Goal: Find contact information: Find contact information

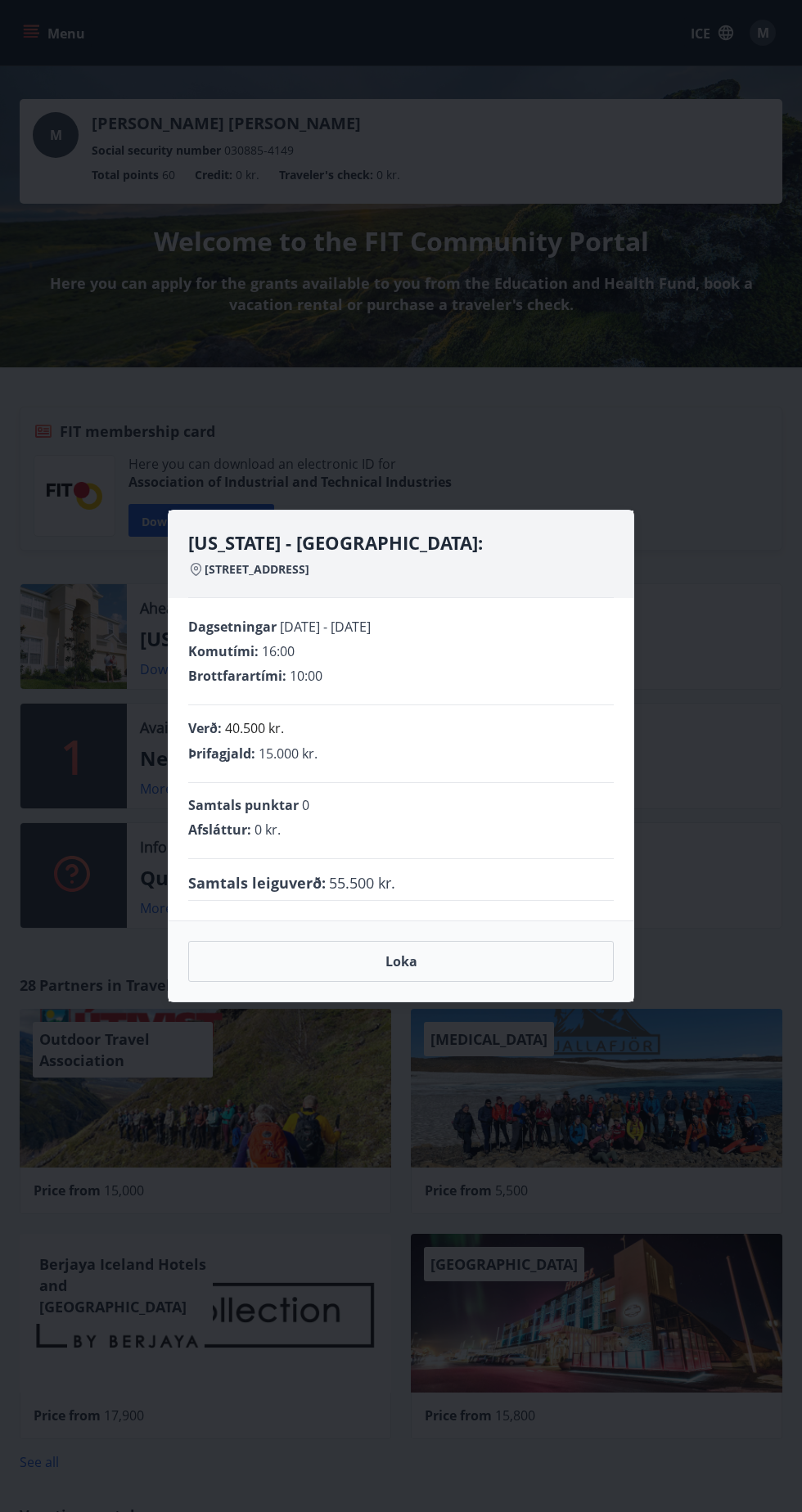
scroll to position [66, 0]
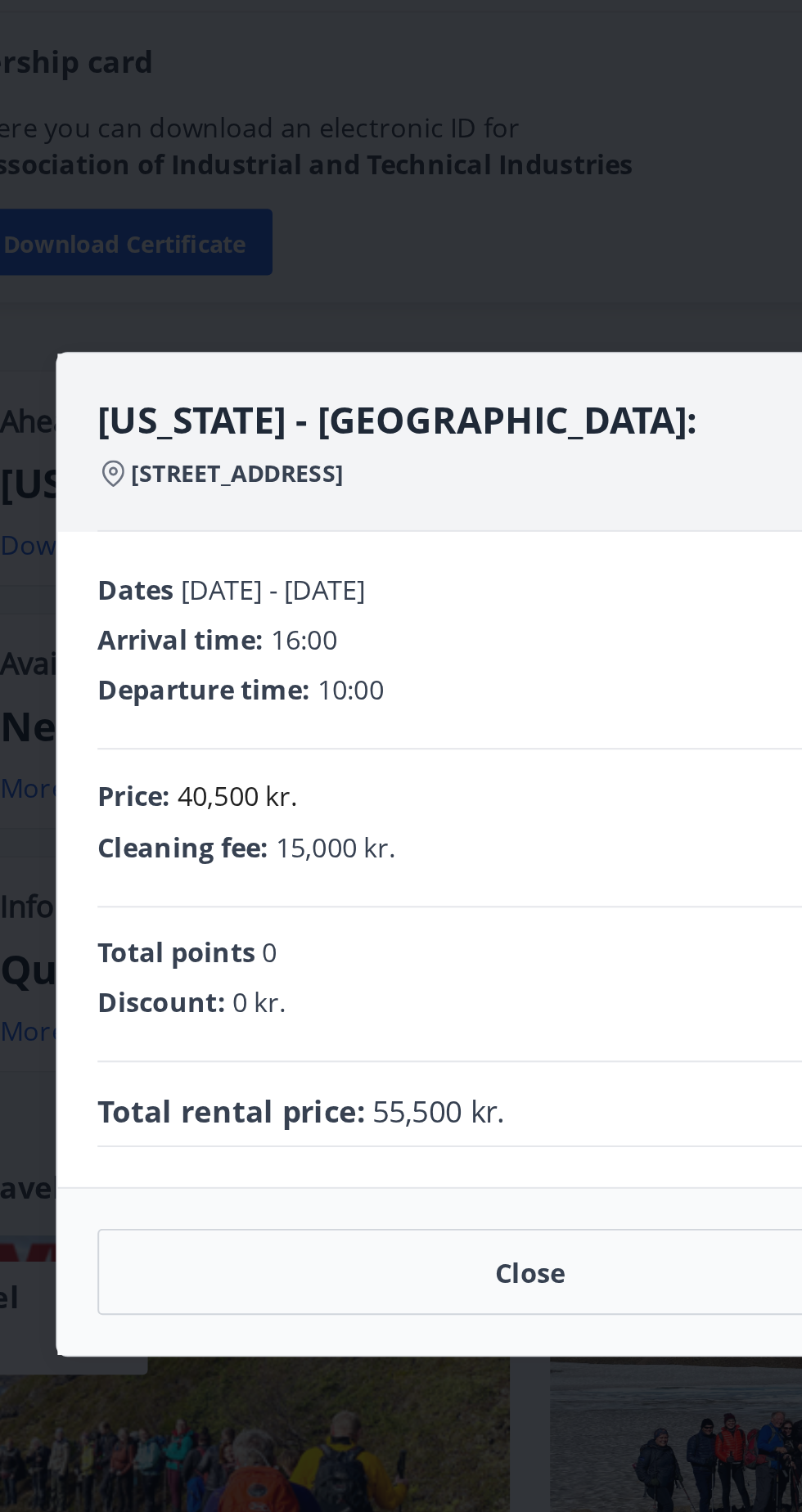
click at [415, 983] on button "Close" at bounding box center [401, 961] width 425 height 43
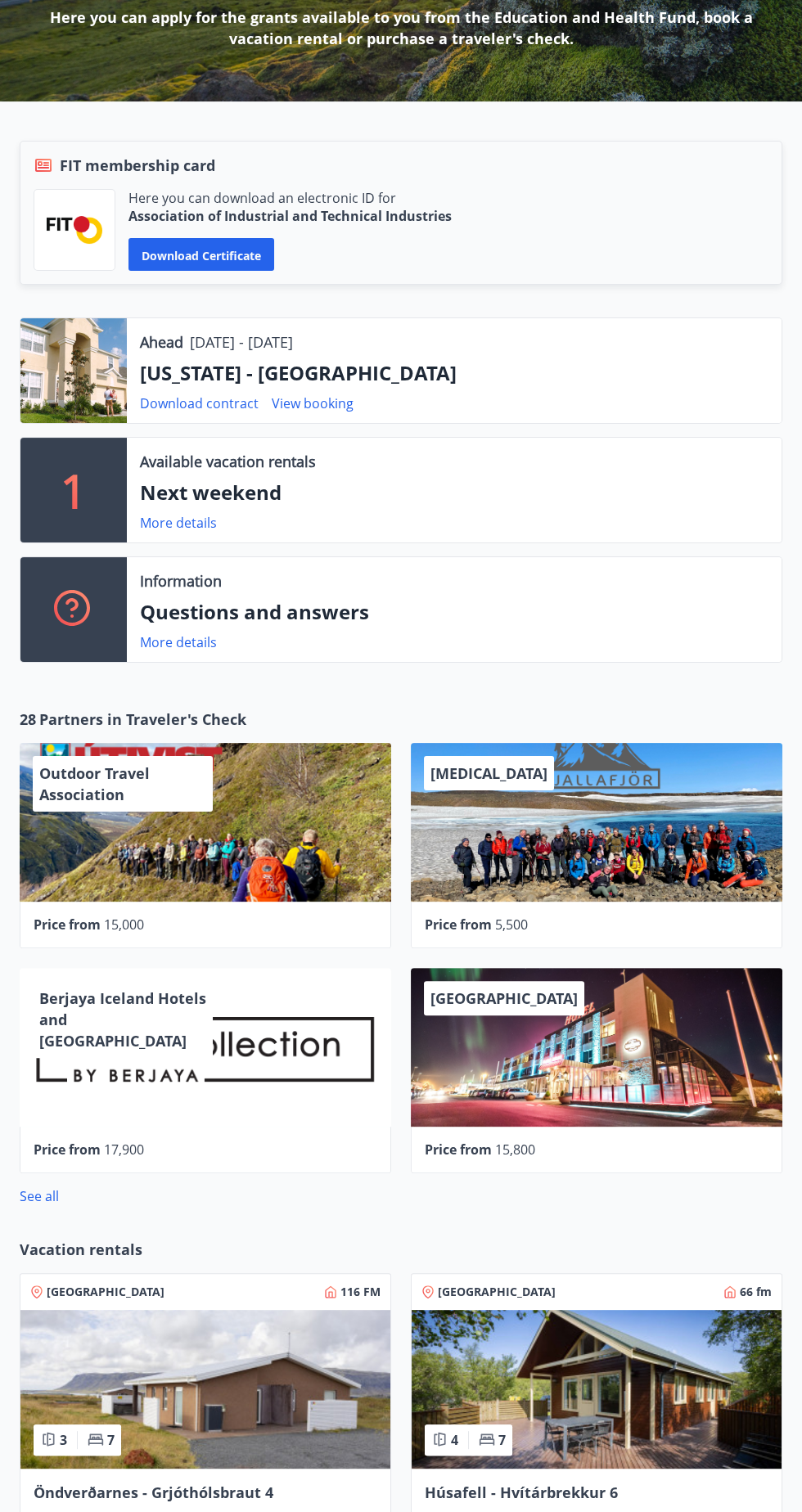
scroll to position [0, 0]
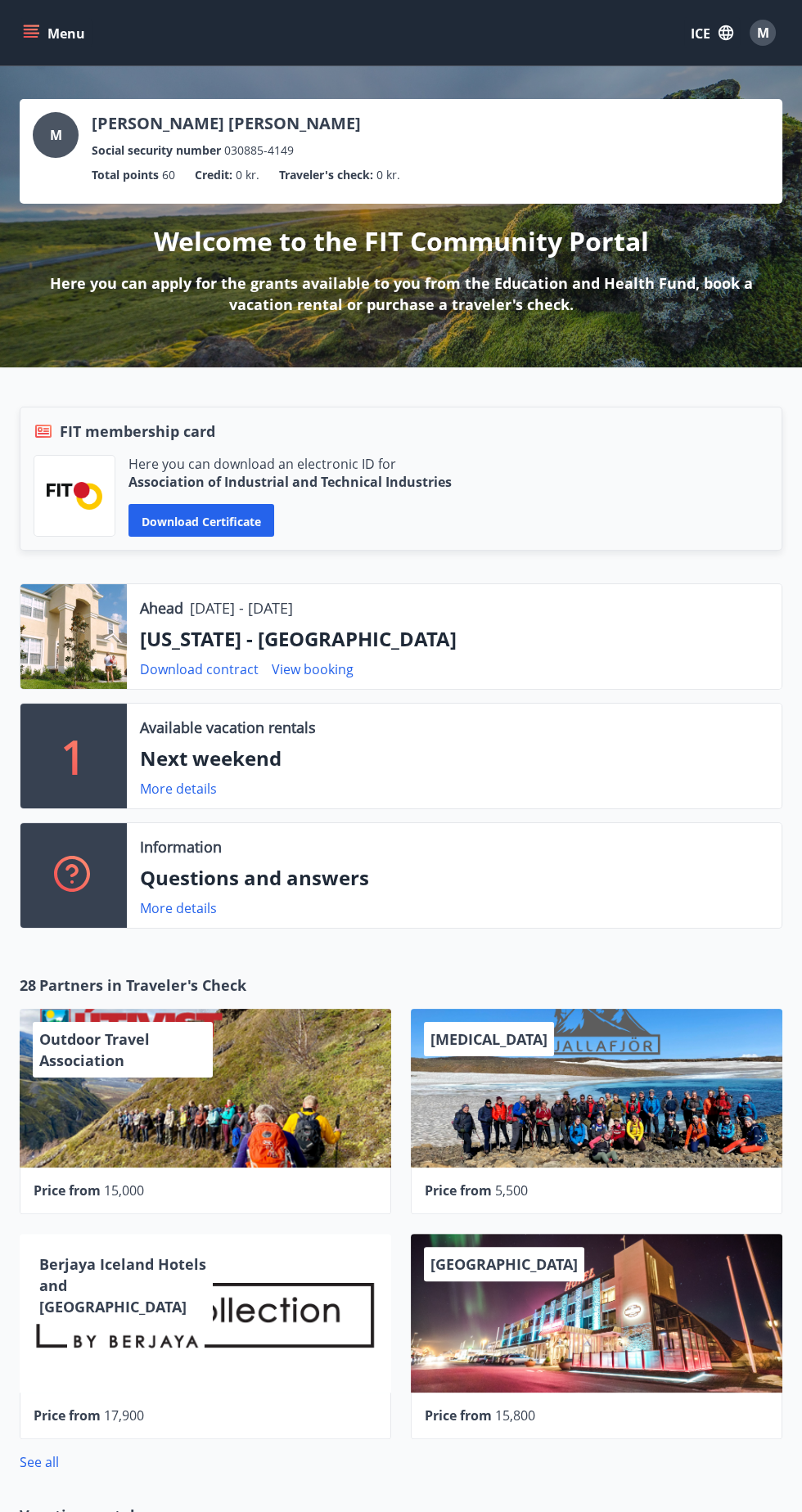
click at [469, 616] on div "Ahead 07.10.2025 - 10.10.2025" at bounding box center [453, 607] width 628 height 21
click at [158, 637] on p "[US_STATE] - [GEOGRAPHIC_DATA]" at bounding box center [453, 639] width 628 height 28
click at [91, 638] on div at bounding box center [74, 637] width 107 height 105
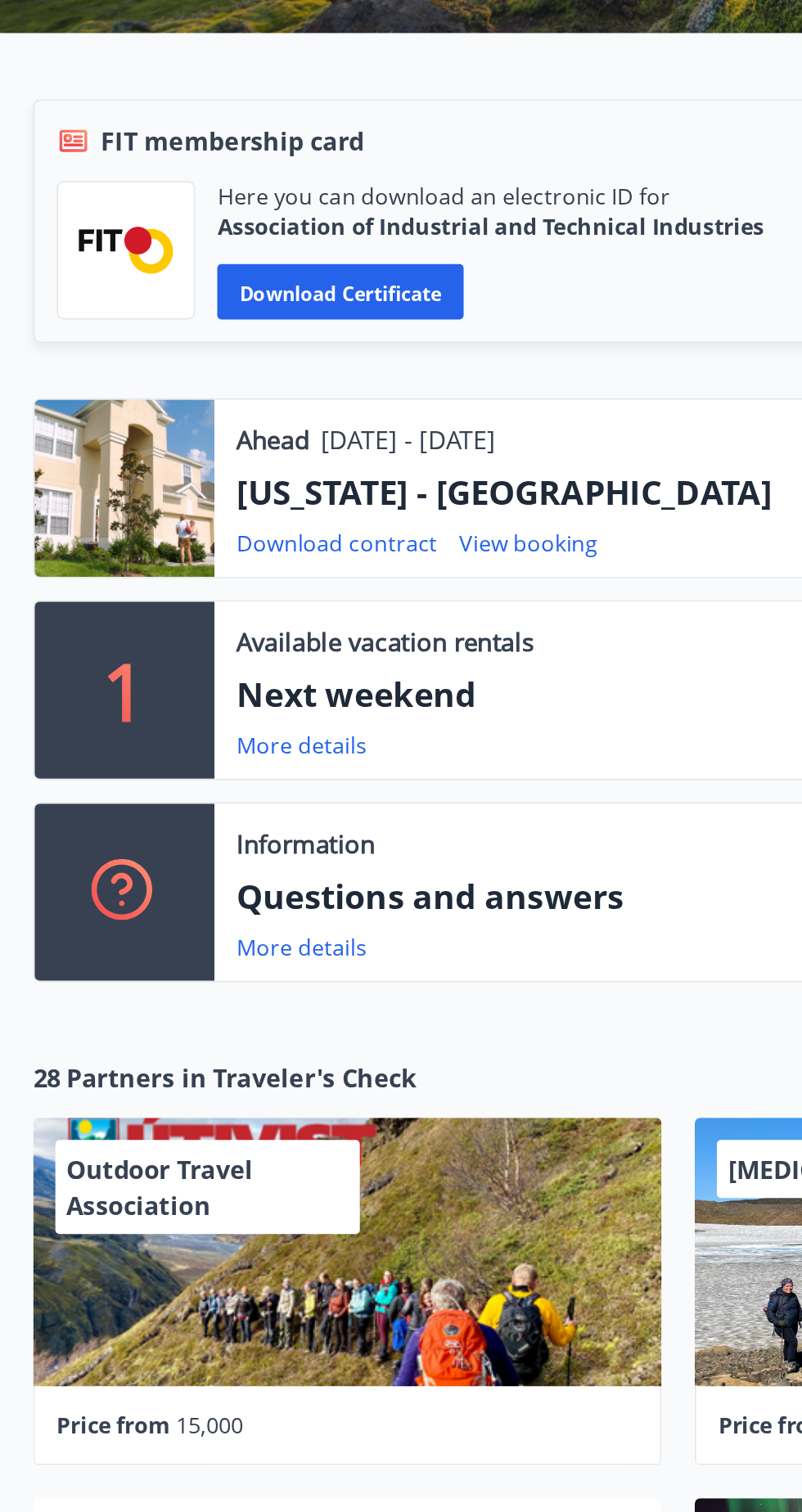
scroll to position [347, 0]
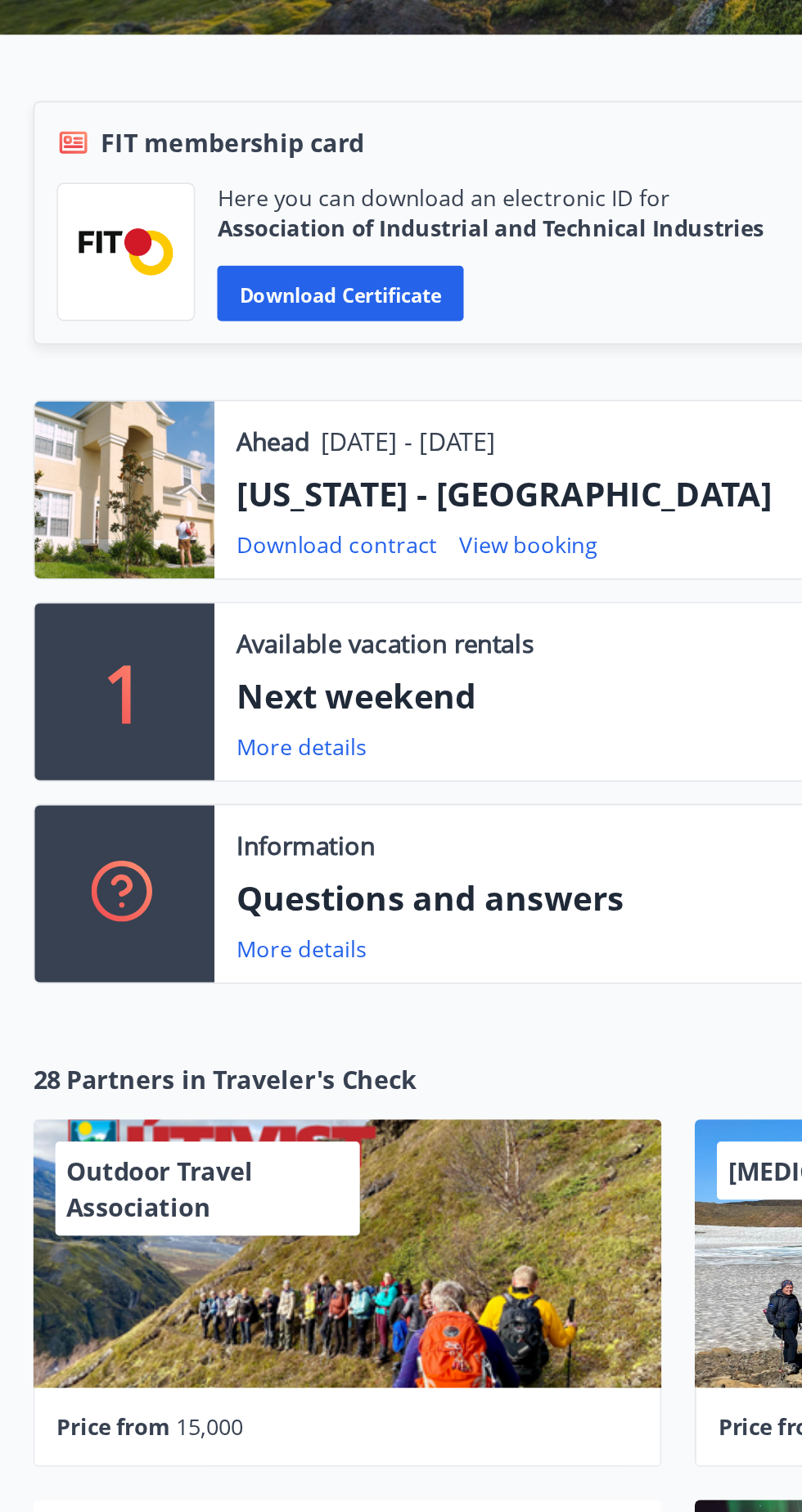
click at [82, 292] on div at bounding box center [74, 290] width 107 height 105
click at [293, 250] on p "[DATE] - [DATE]" at bounding box center [241, 261] width 103 height 21
click at [319, 318] on font "View booking" at bounding box center [313, 323] width 82 height 18
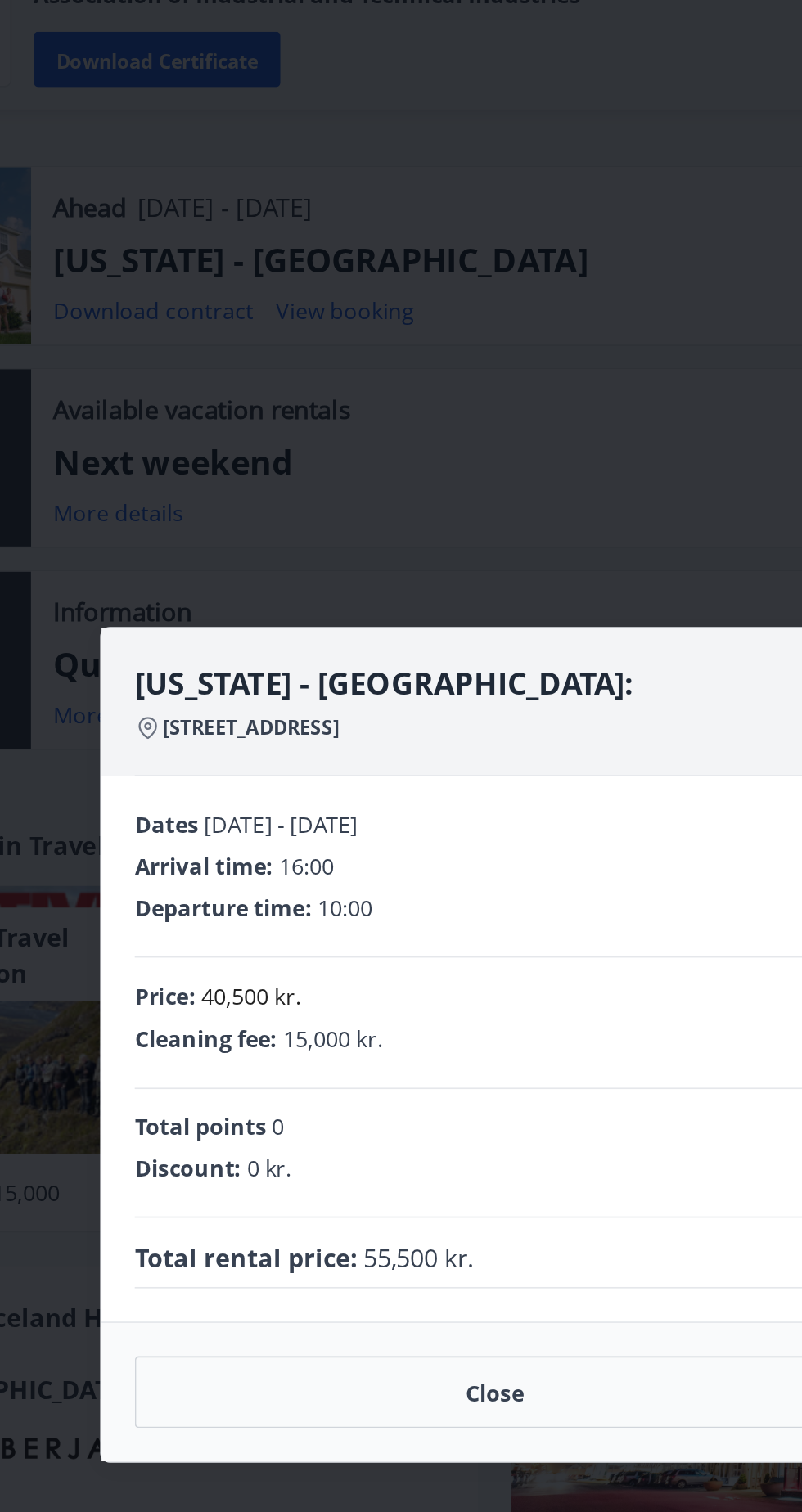
click at [305, 671] on div "Dates 07.10.2025 - 10.10.2025 Arrival time : 16:00 Departure time : 10:00 Price…" at bounding box center [401, 758] width 465 height 323
click at [420, 983] on button "Close" at bounding box center [401, 961] width 425 height 43
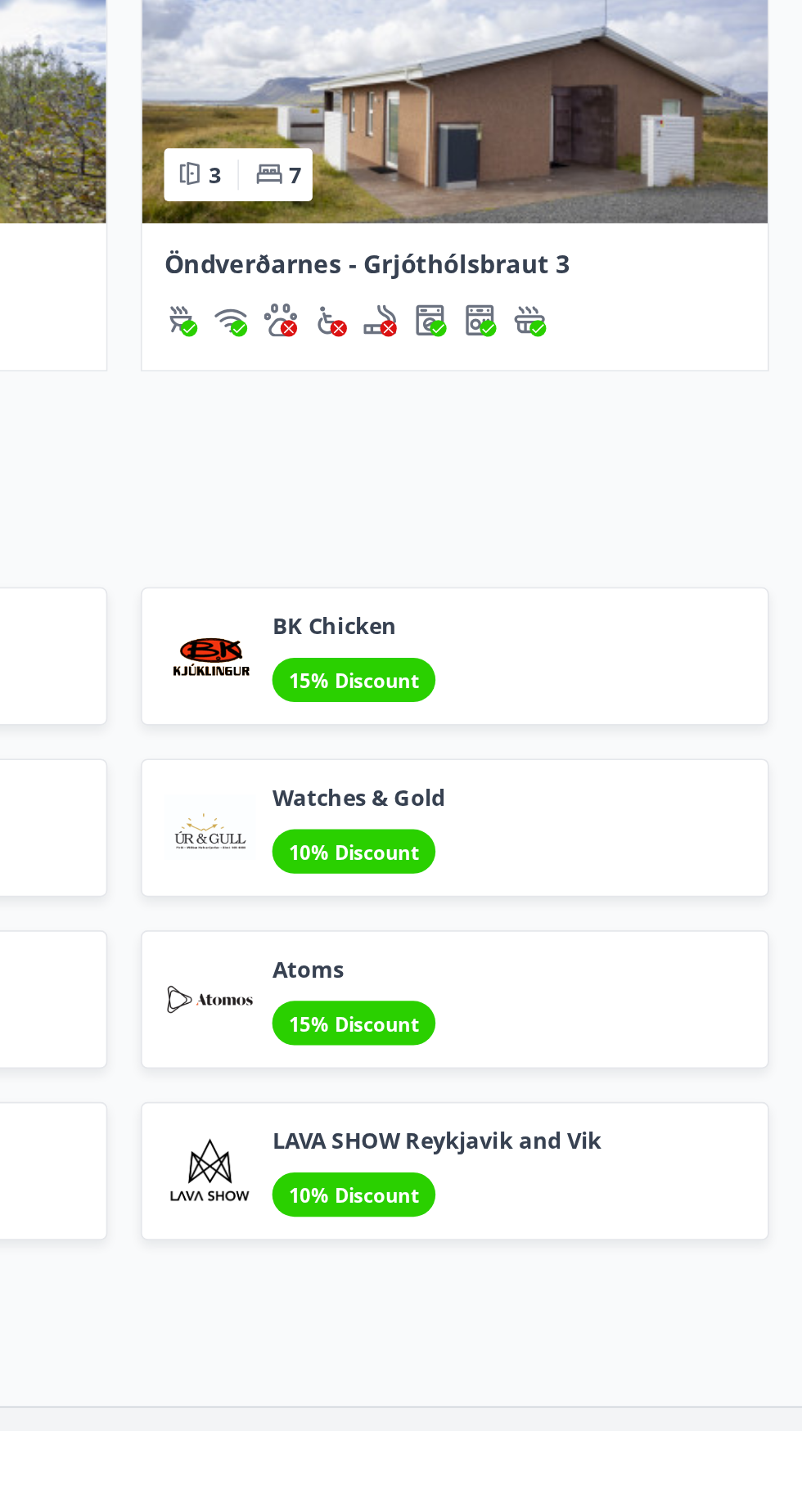
scroll to position [1239, 0]
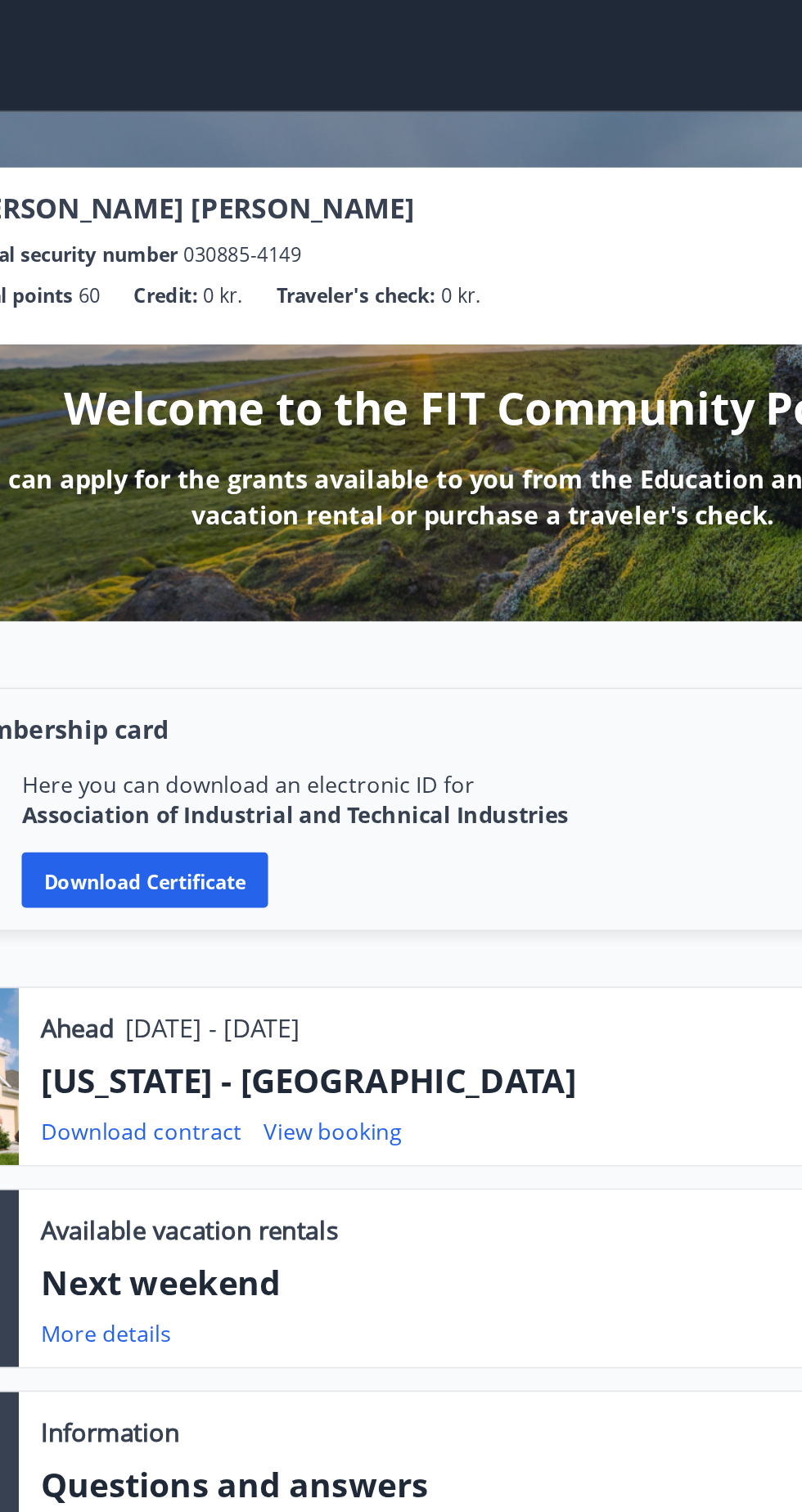
scroll to position [0, 0]
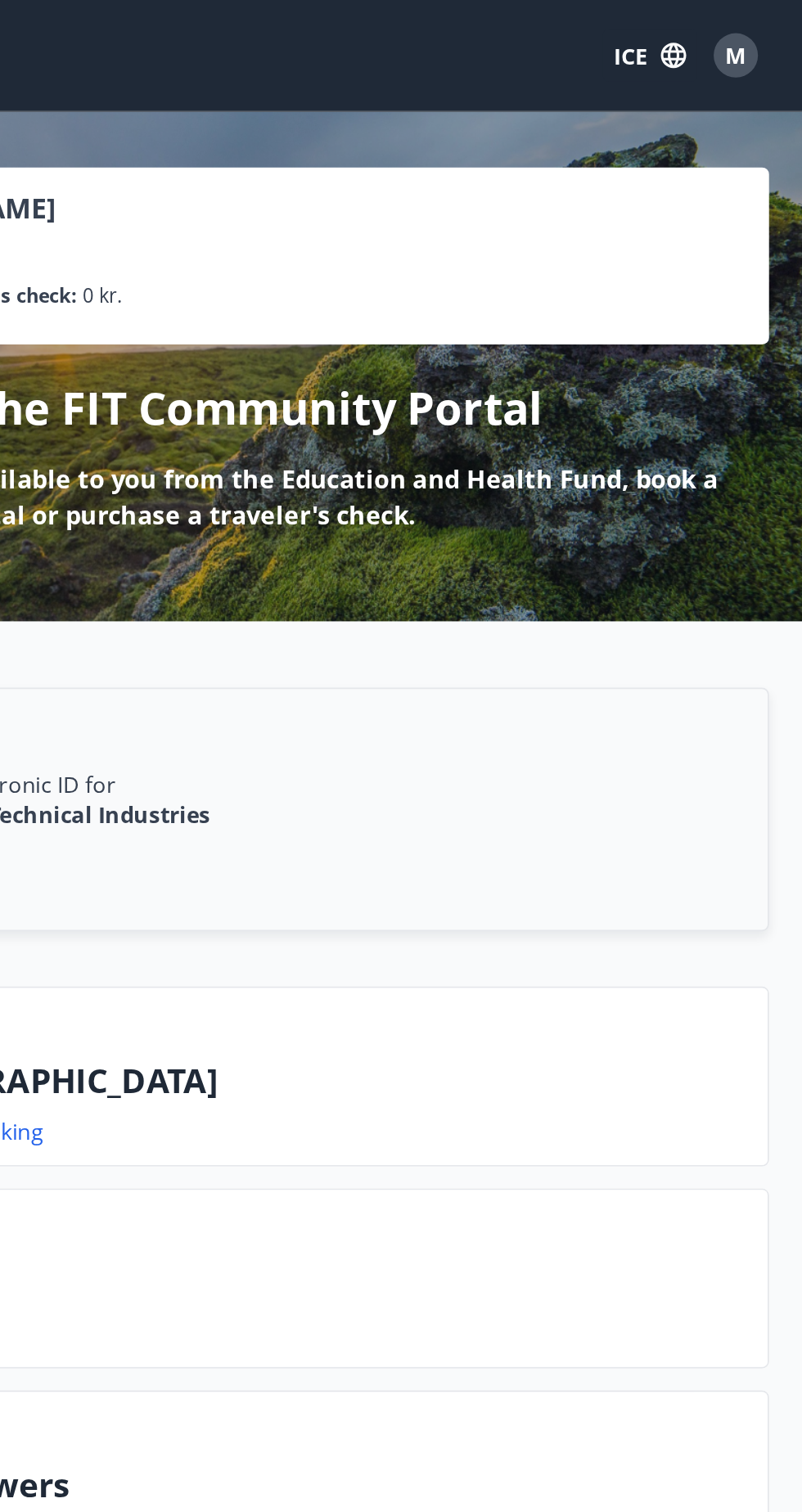
click at [705, 34] on font "ICE" at bounding box center [700, 34] width 20 height 18
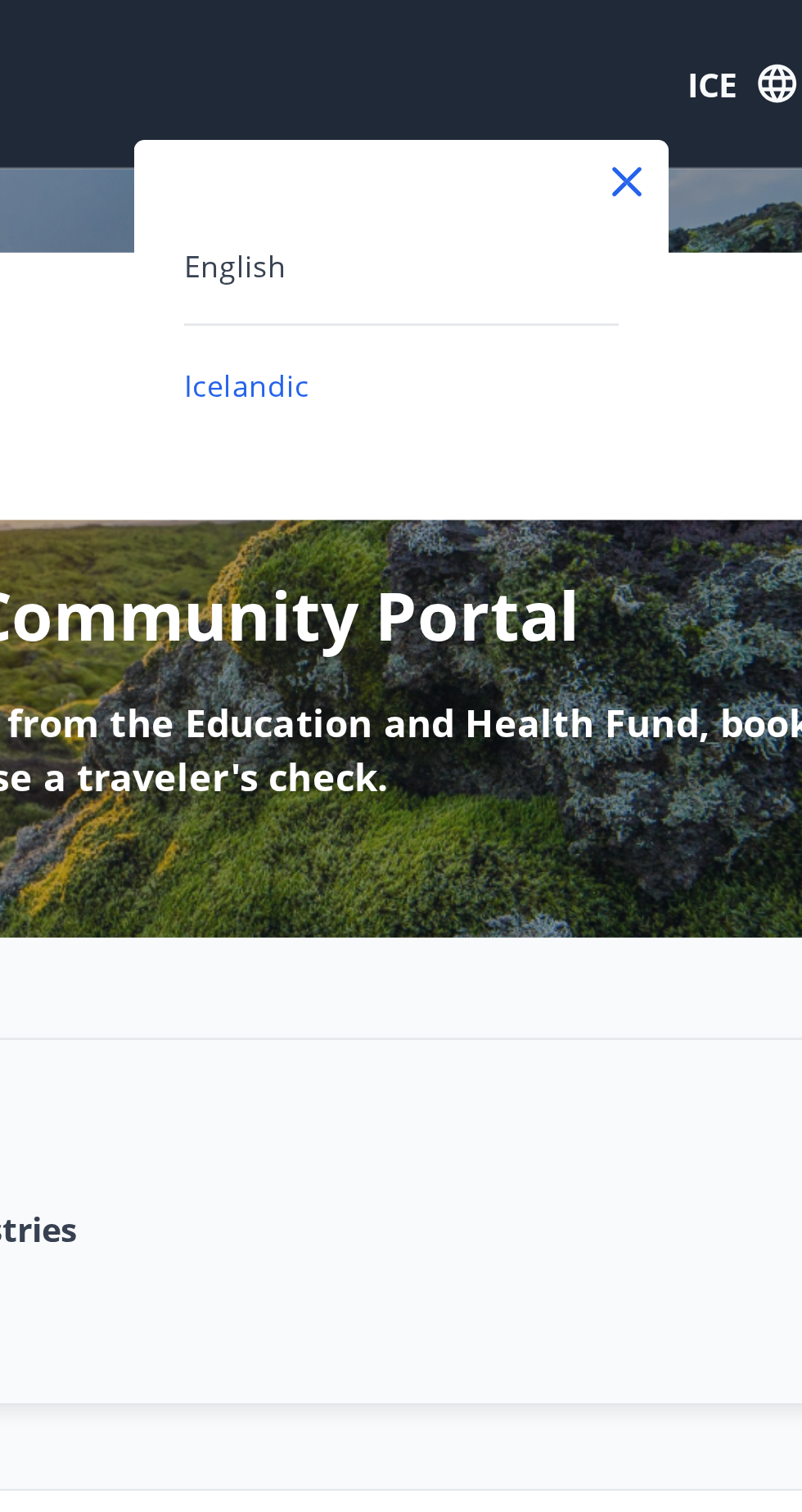
click at [529, 103] on span "English" at bounding box center [513, 104] width 40 height 16
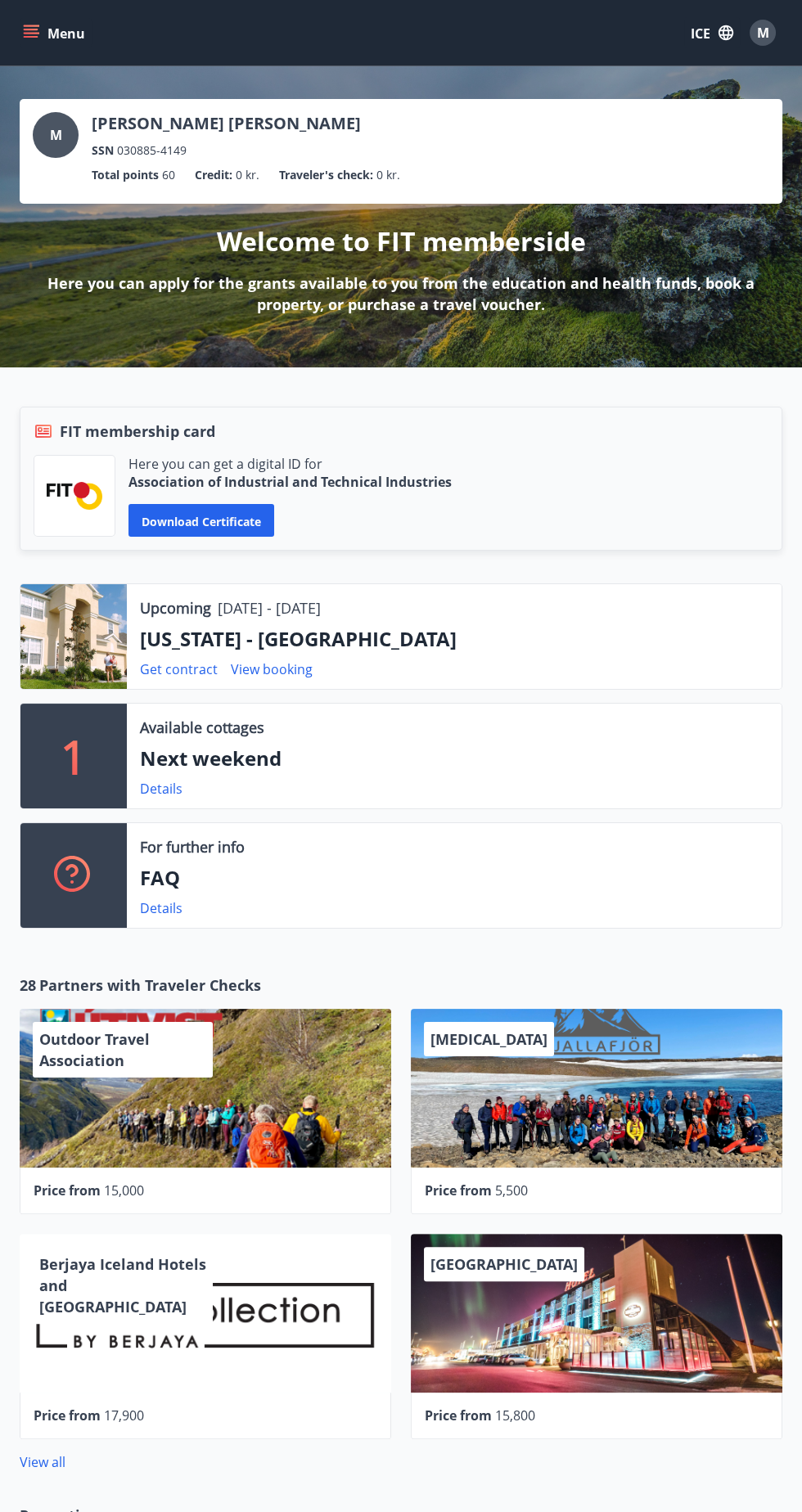
click at [759, 25] on span "M" at bounding box center [763, 33] width 12 height 18
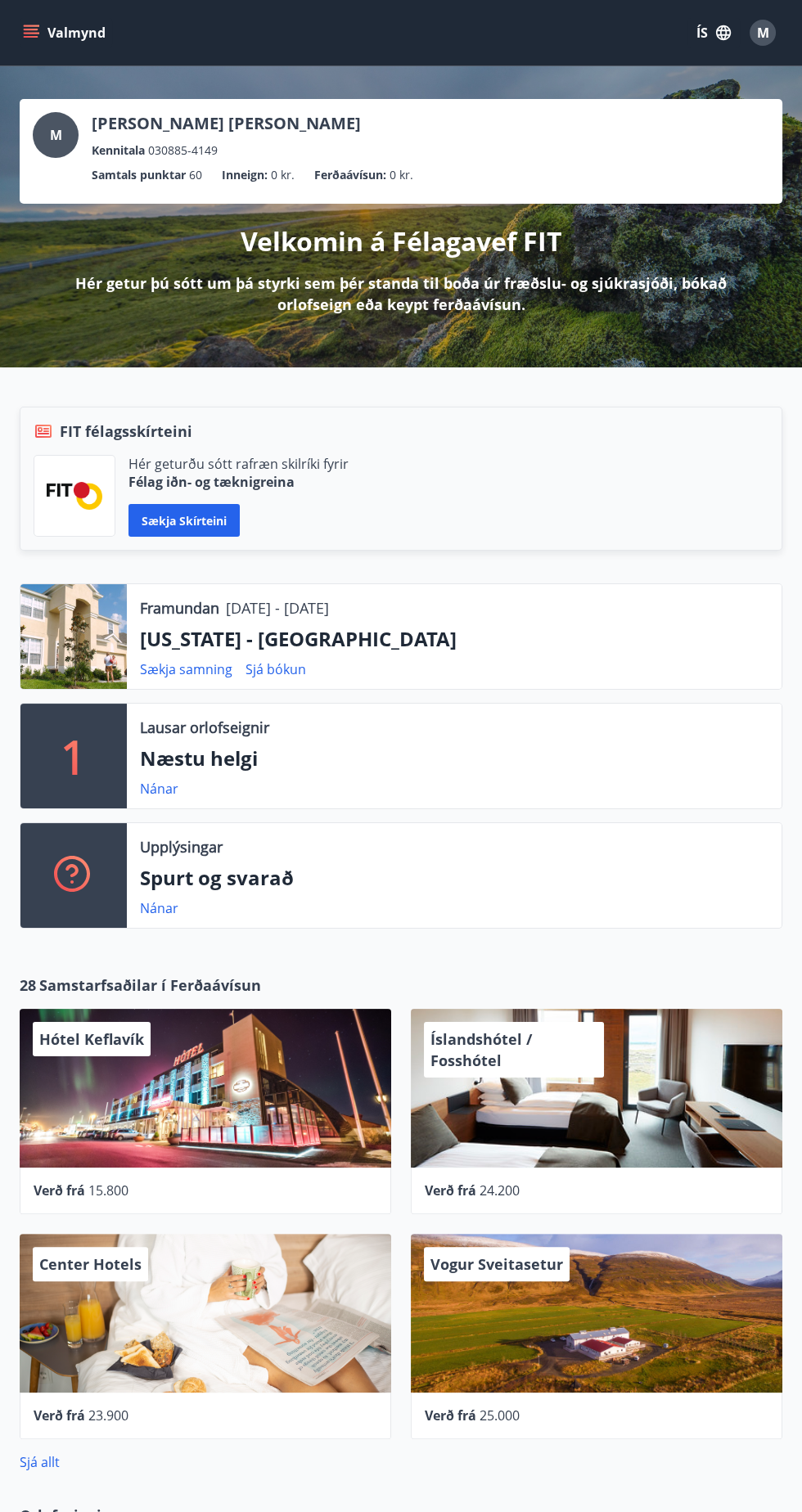
click at [713, 32] on button "ÍS" at bounding box center [713, 33] width 53 height 30
click at [525, 103] on span "English" at bounding box center [517, 103] width 40 height 16
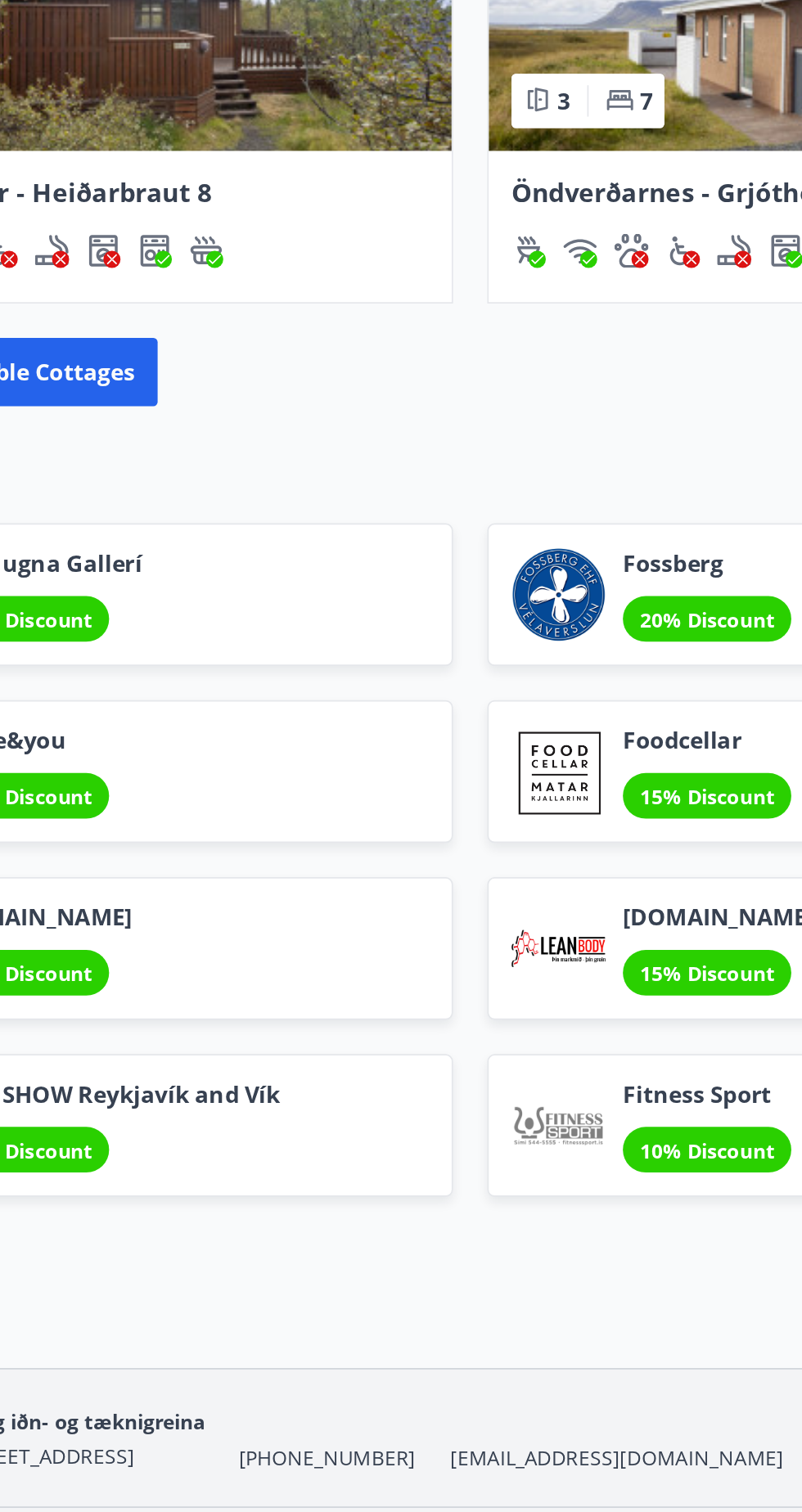
scroll to position [1354, 0]
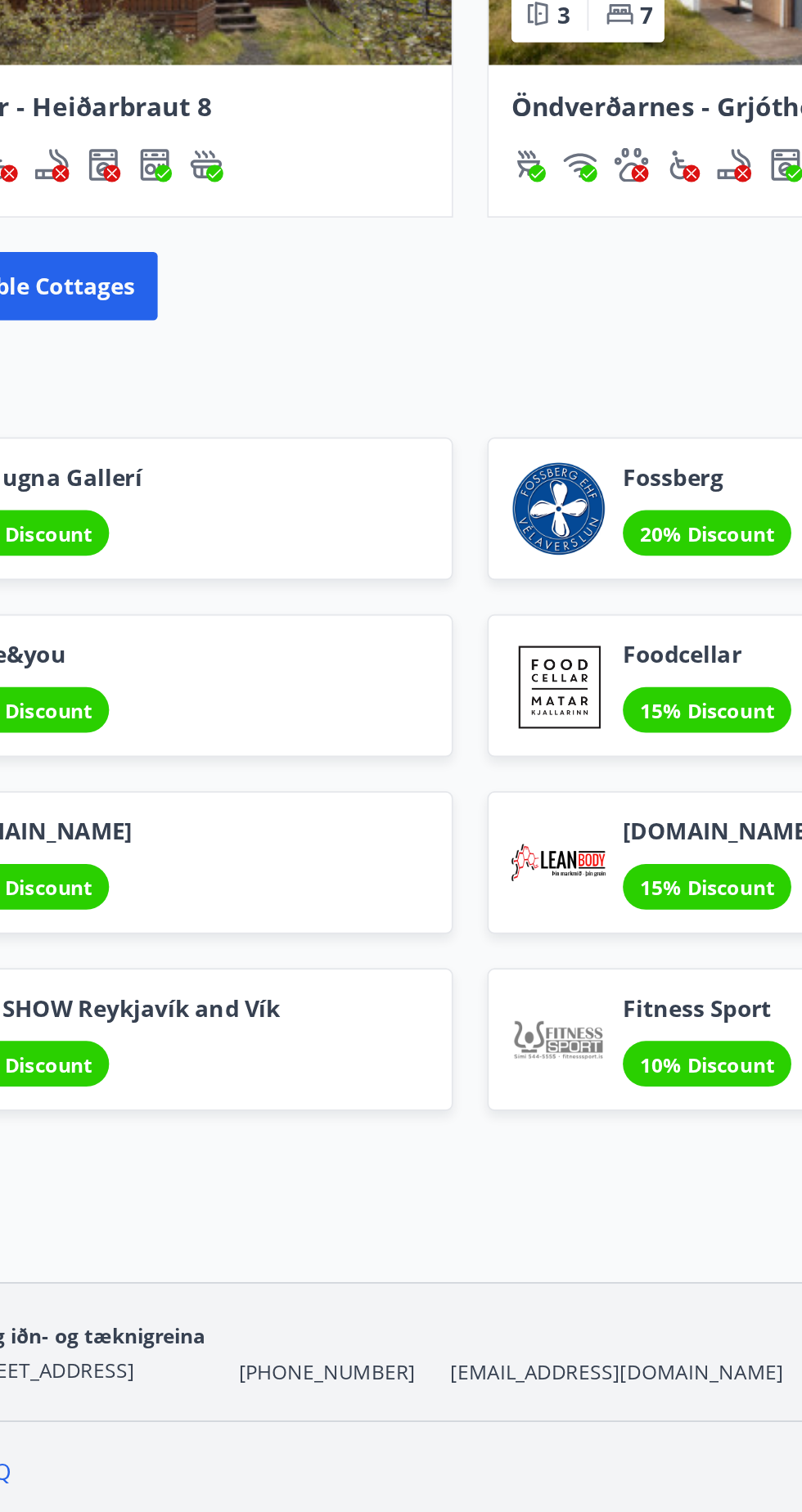
copy div "[PERSON_NAME] [PHONE_NUMBER] fit@"
click at [324, 1425] on span "[PHONE_NUMBER]" at bounding box center [319, 1432] width 102 height 16
click at [364, 1332] on div "M [PERSON_NAME] [PERSON_NAME] SSN 030885-4149 Total points 60 Credit : 0 kr. Tr…" at bounding box center [401, 45] width 802 height 2669
click at [317, 1427] on span "[PHONE_NUMBER]" at bounding box center [319, 1432] width 102 height 16
